Goal: Navigation & Orientation: Find specific page/section

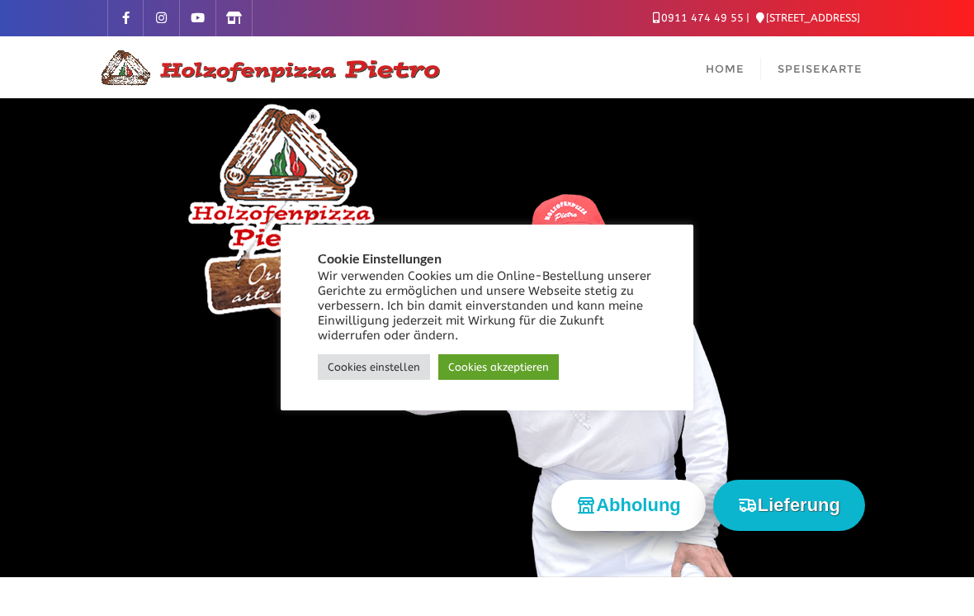
click at [381, 372] on link "Cookies einstellen" at bounding box center [374, 367] width 112 height 26
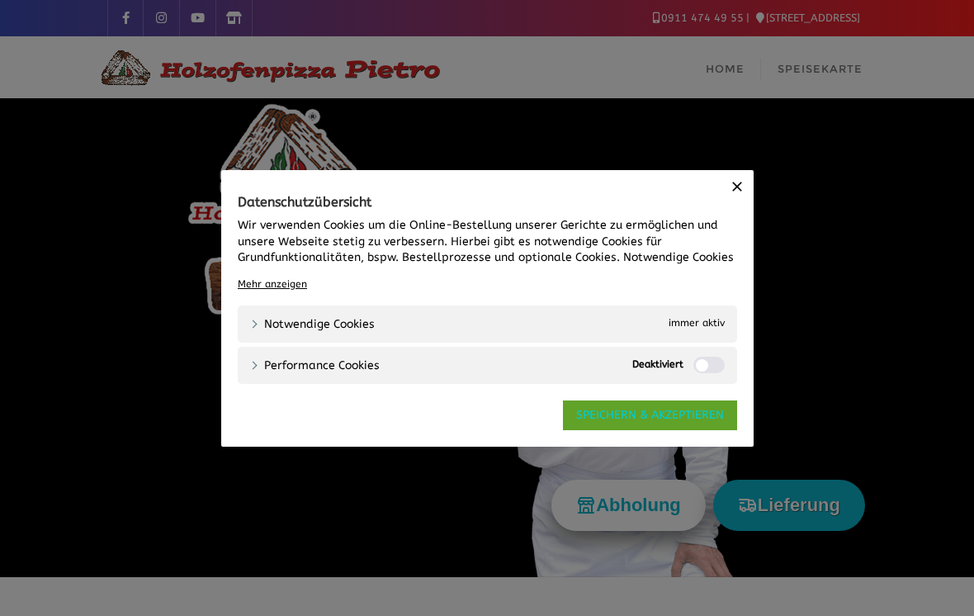
click at [620, 419] on link "SPEICHERN & AKZEPTIEREN" at bounding box center [650, 415] width 174 height 30
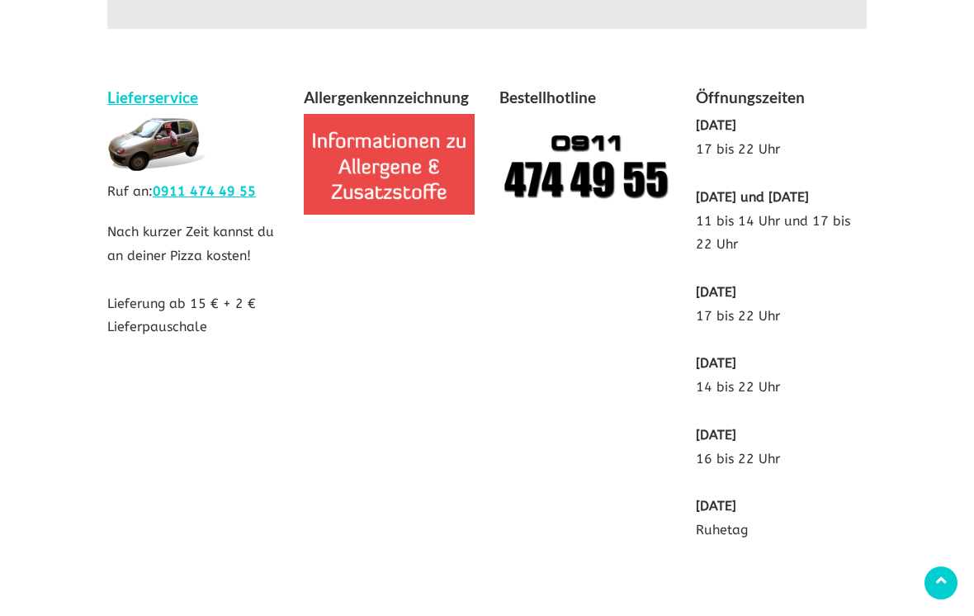
scroll to position [3357, 0]
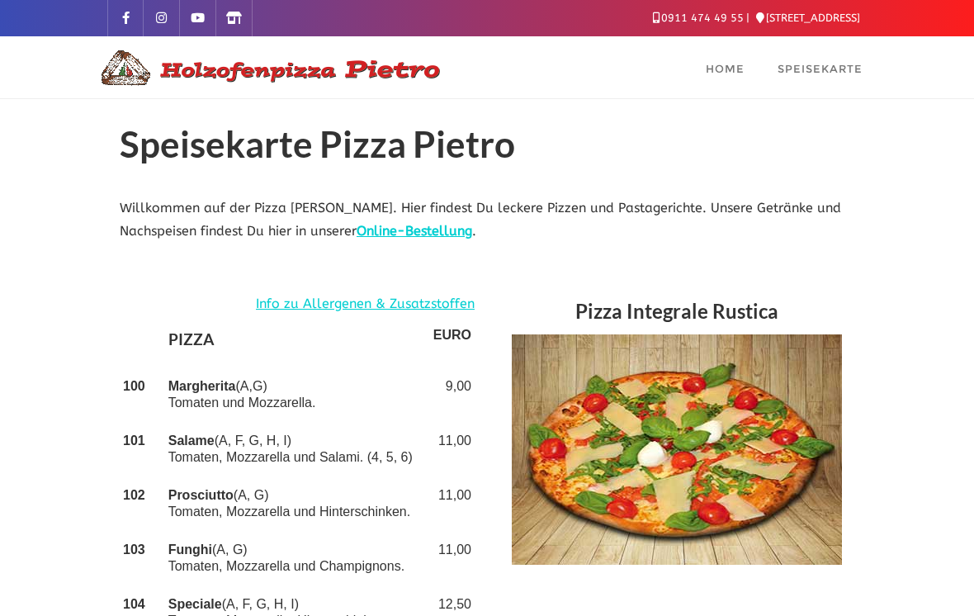
click at [834, 74] on span "Speisekarte" at bounding box center [820, 68] width 85 height 13
click at [455, 233] on link "Online-Bestellung" at bounding box center [415, 231] width 116 height 16
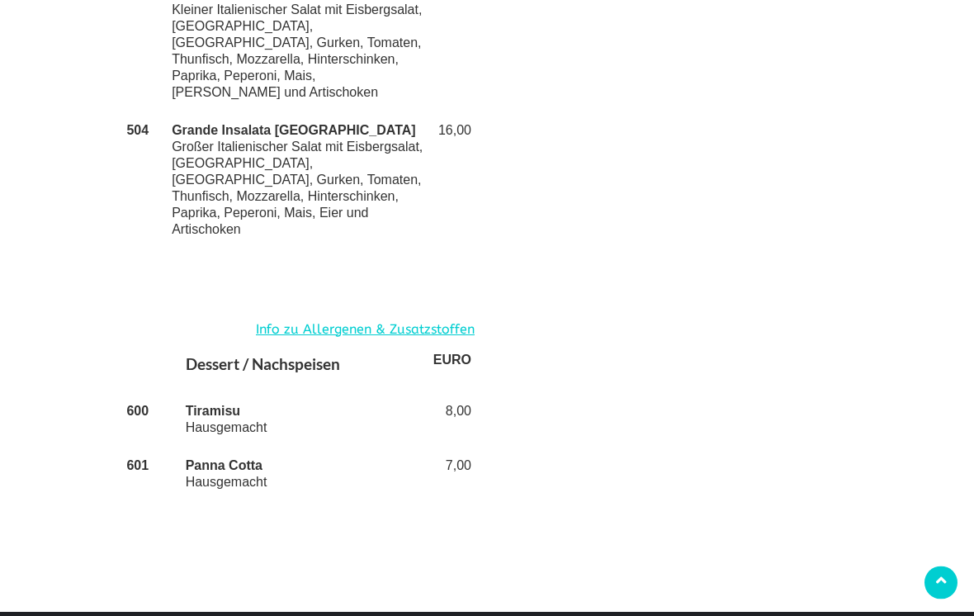
scroll to position [4209, 0]
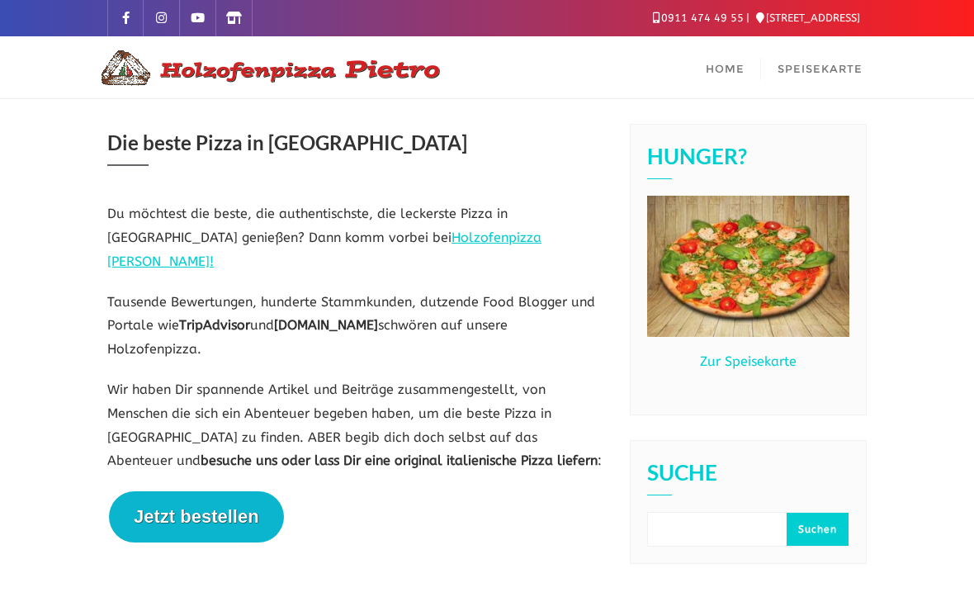
click at [727, 75] on span "Home" at bounding box center [725, 68] width 39 height 13
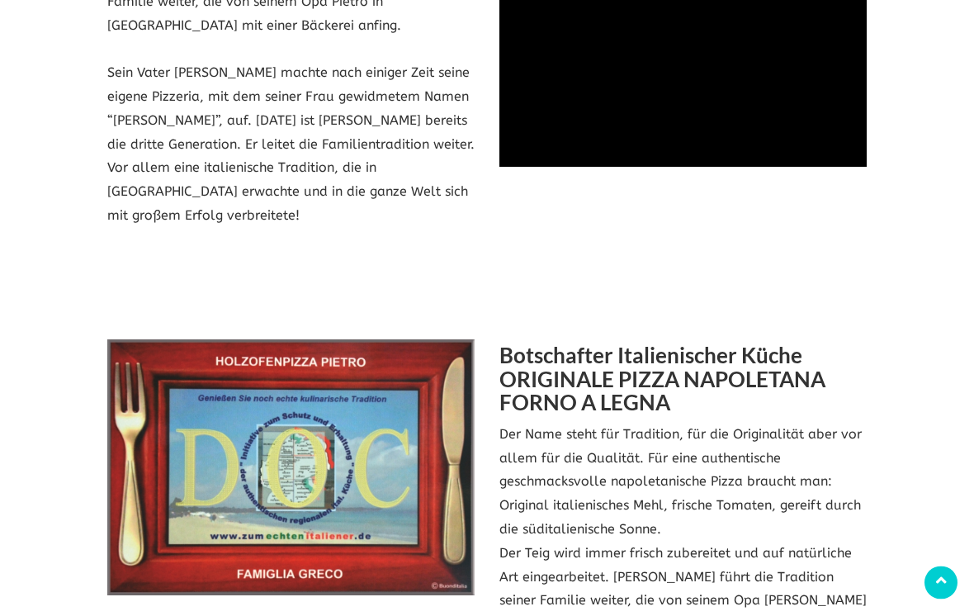
scroll to position [1999, 0]
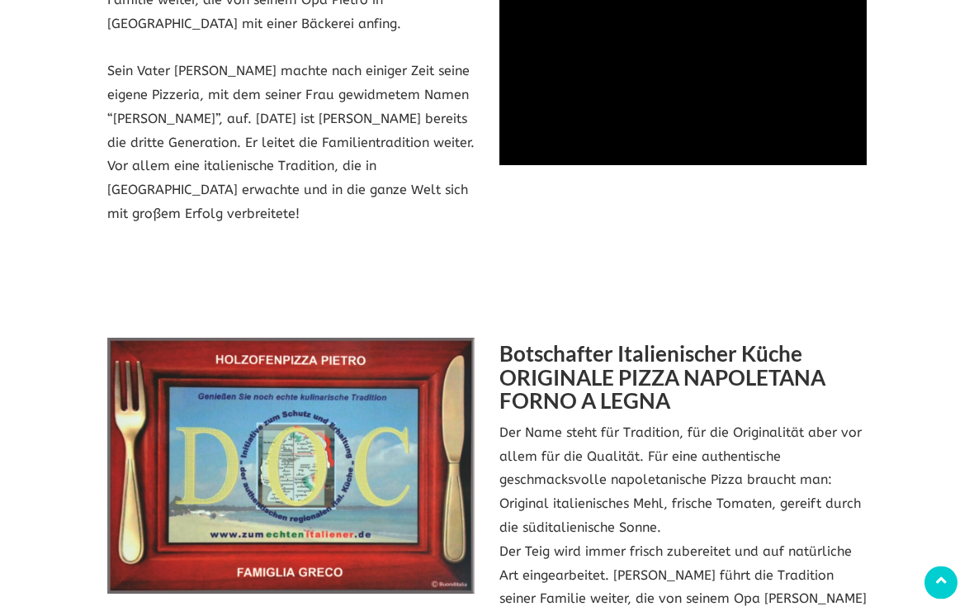
click at [313, 379] on img at bounding box center [290, 466] width 367 height 255
click at [945, 589] on icon at bounding box center [941, 580] width 11 height 17
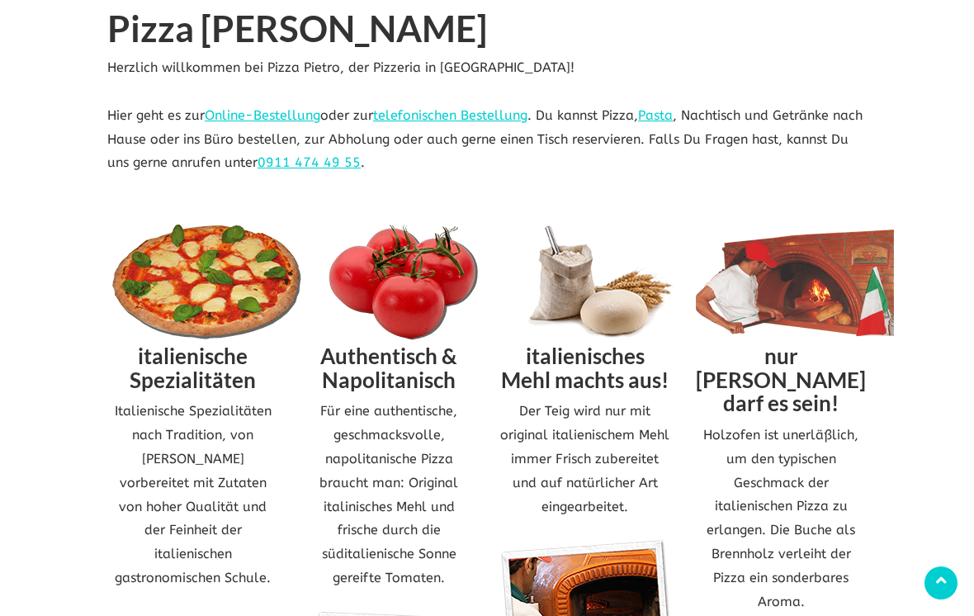
scroll to position [0, 0]
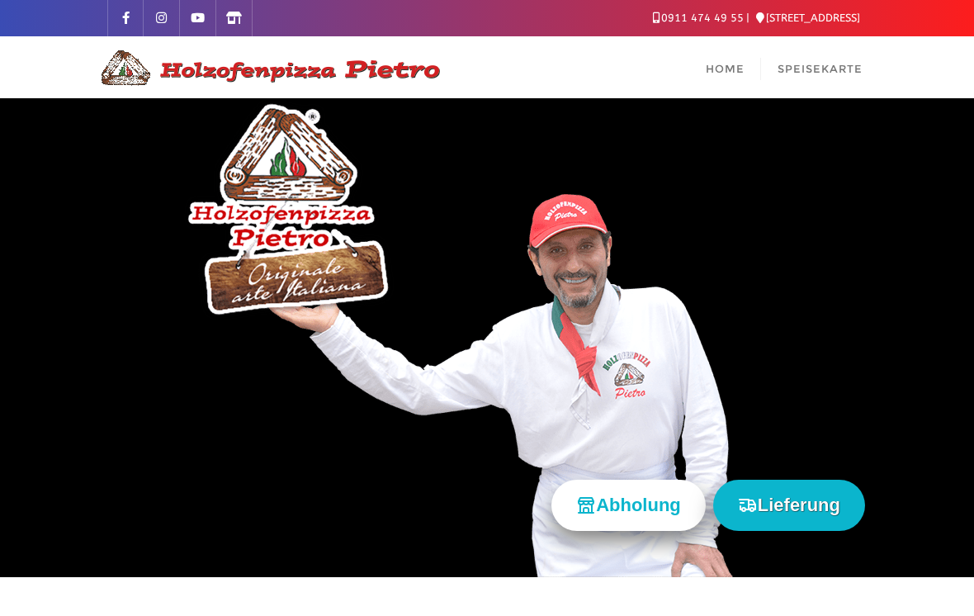
click at [325, 67] on img at bounding box center [268, 68] width 347 height 40
